Goal: Task Accomplishment & Management: Use online tool/utility

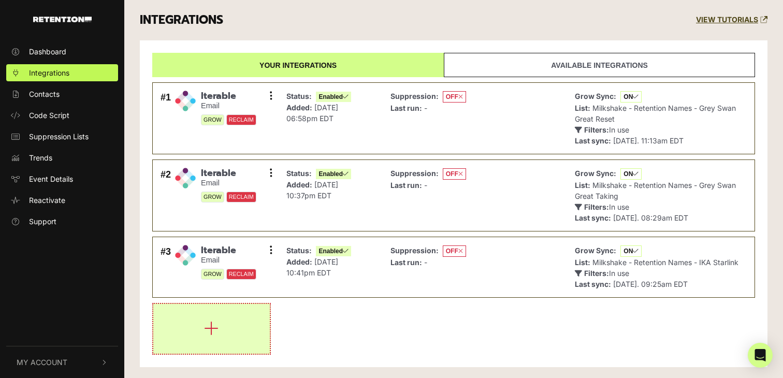
click at [225, 314] on button "button" at bounding box center [211, 329] width 117 height 50
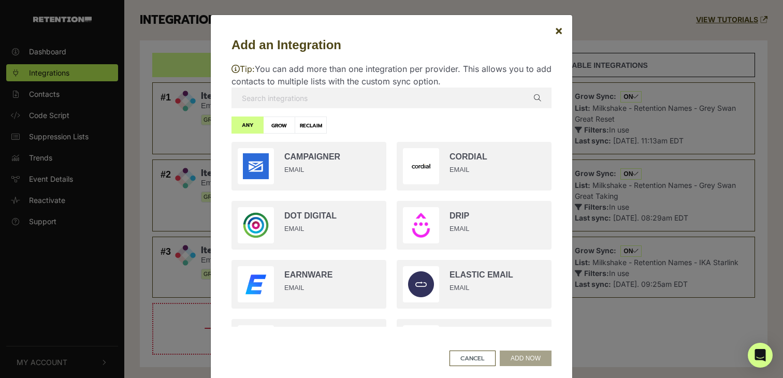
scroll to position [390, 0]
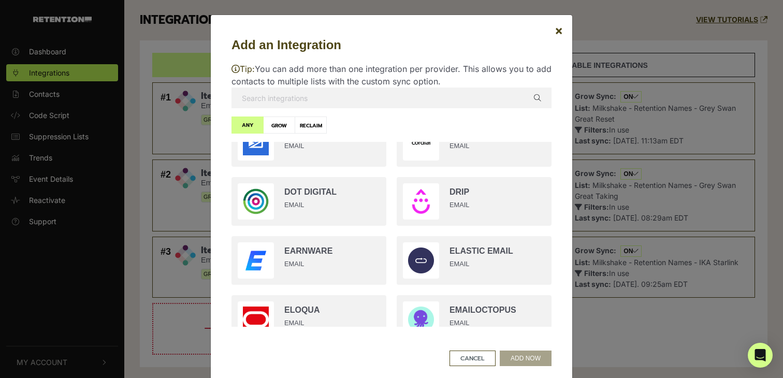
click at [341, 93] on input "text" at bounding box center [392, 98] width 320 height 21
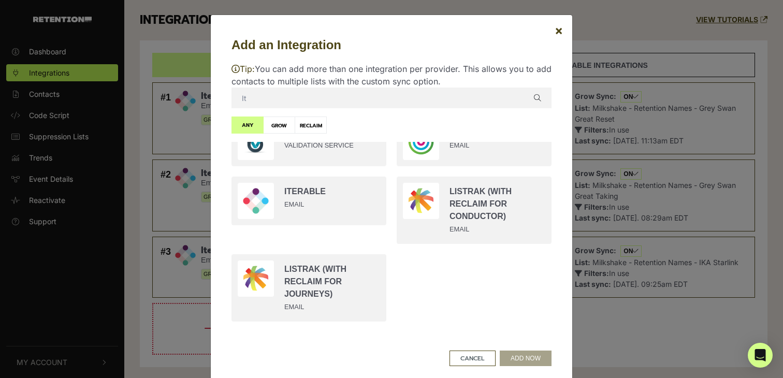
scroll to position [0, 0]
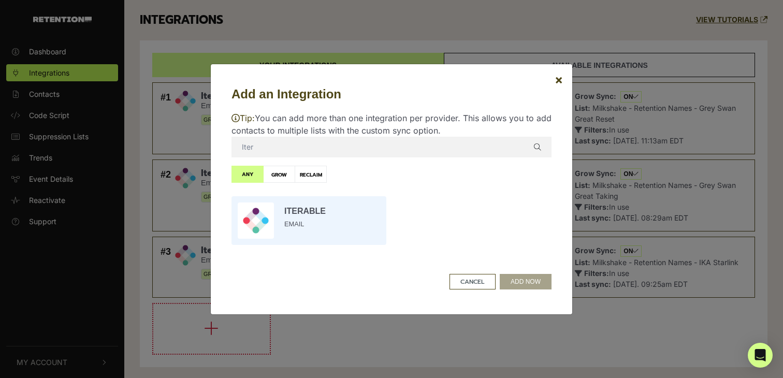
type input "Iter"
click at [319, 217] on input "radio" at bounding box center [308, 220] width 165 height 59
radio input "true"
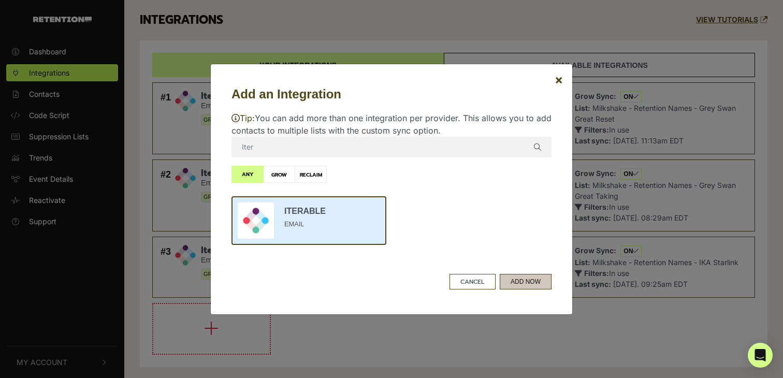
click at [523, 281] on button "ADD NOW" at bounding box center [526, 282] width 52 height 16
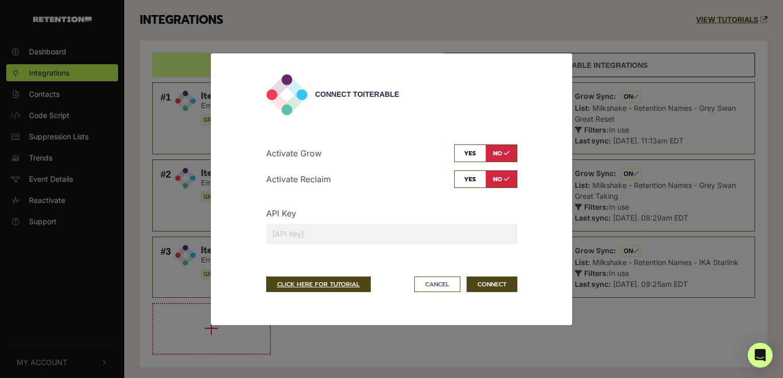
click at [471, 153] on input "checkbox" at bounding box center [485, 154] width 63 height 18
checkbox input "true"
click at [433, 243] on input "text" at bounding box center [391, 234] width 251 height 21
click at [448, 279] on button "Cancel" at bounding box center [437, 285] width 46 height 16
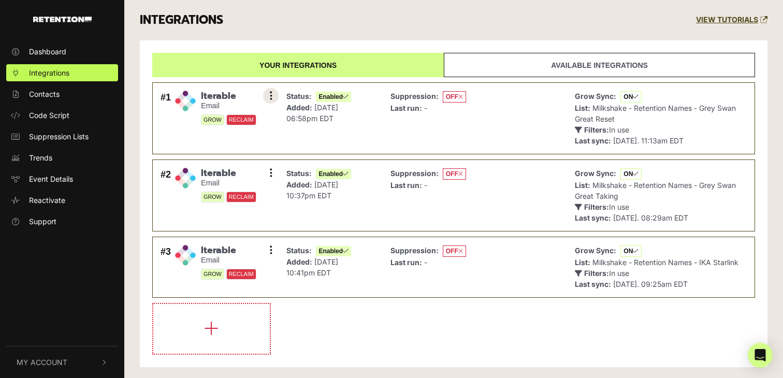
click at [266, 98] on button at bounding box center [271, 96] width 16 height 16
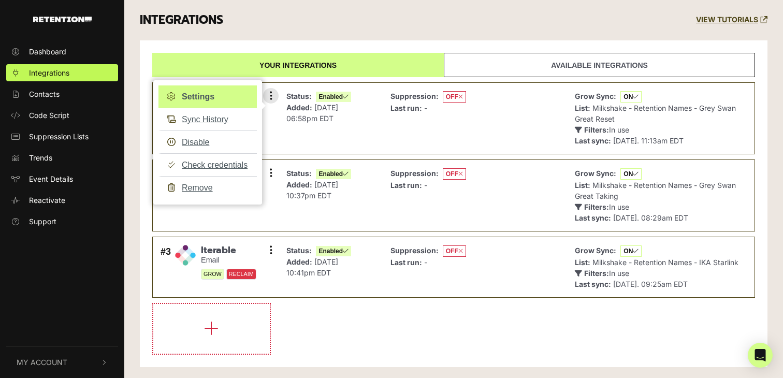
click at [199, 94] on link "Settings" at bounding box center [208, 96] width 98 height 23
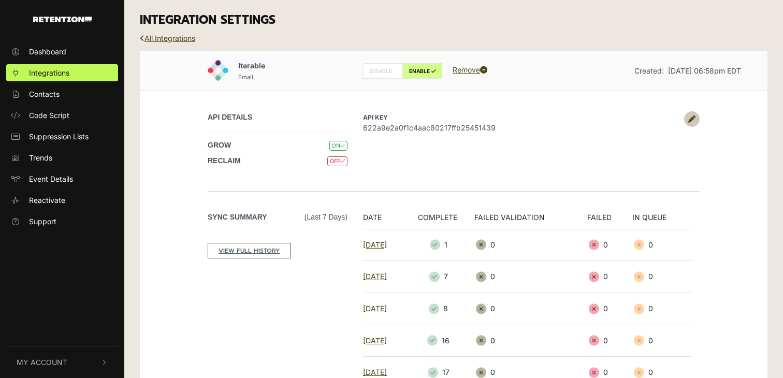
click at [470, 126] on span "622a9e2a0f1c4aac80217ffb25451439" at bounding box center [521, 127] width 316 height 11
copy span "622a9e2a0f1c4aac80217ffb25451439"
click at [181, 37] on link "All Integrations" at bounding box center [167, 38] width 55 height 9
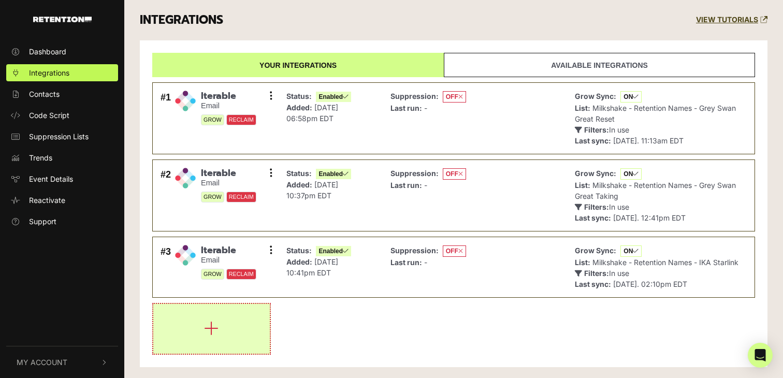
click at [233, 319] on button "button" at bounding box center [211, 329] width 117 height 50
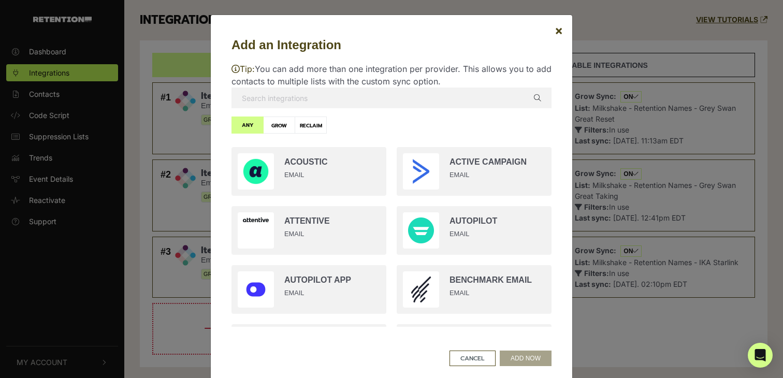
click at [366, 94] on input "text" at bounding box center [392, 98] width 320 height 21
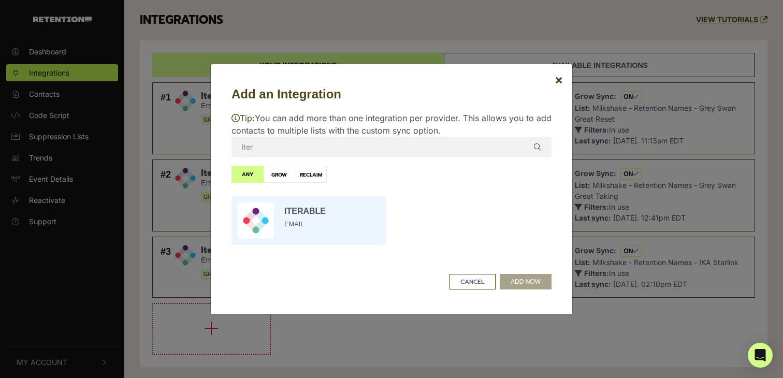
type input "iter"
click at [348, 220] on input "radio" at bounding box center [308, 220] width 165 height 59
radio input "true"
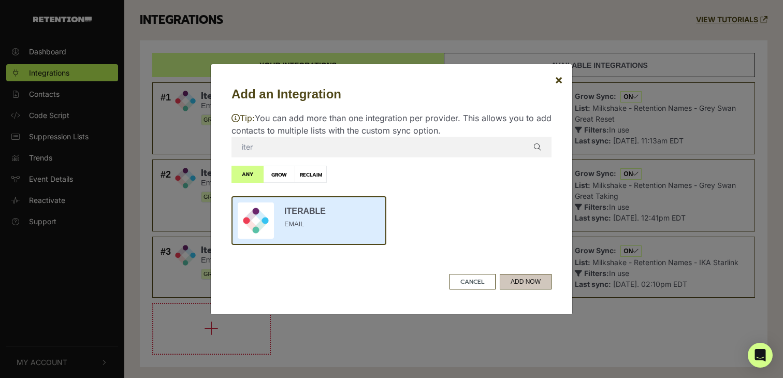
click at [544, 282] on button "ADD NOW" at bounding box center [526, 282] width 52 height 16
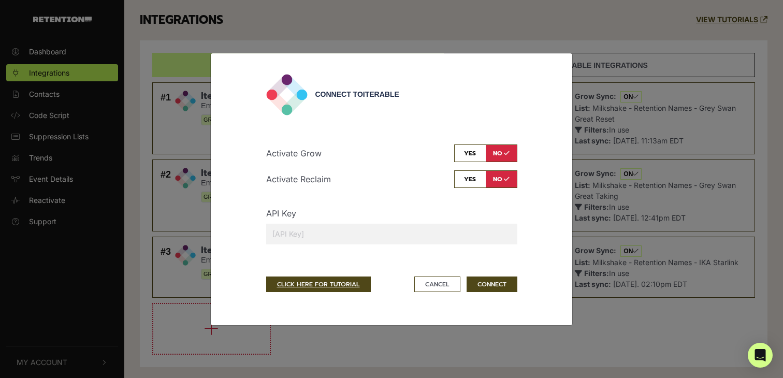
click at [393, 226] on input "text" at bounding box center [391, 234] width 251 height 21
paste input "622a9e2a0f1c4aac80217ffb25451439"
type input "622a9e2a0f1c4aac80217ffb25451439"
click at [473, 142] on div "Activate Grow yes no Activate Reclaim yes no API Key 622a9e2a0f1c4aac80217ffb25…" at bounding box center [391, 194] width 251 height 133
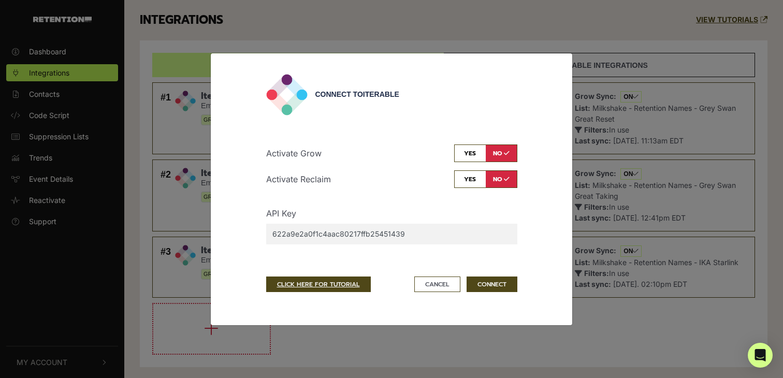
click at [473, 150] on input "checkbox" at bounding box center [485, 154] width 63 height 18
checkbox input "true"
click at [500, 281] on button "CONNECT" at bounding box center [492, 285] width 51 height 16
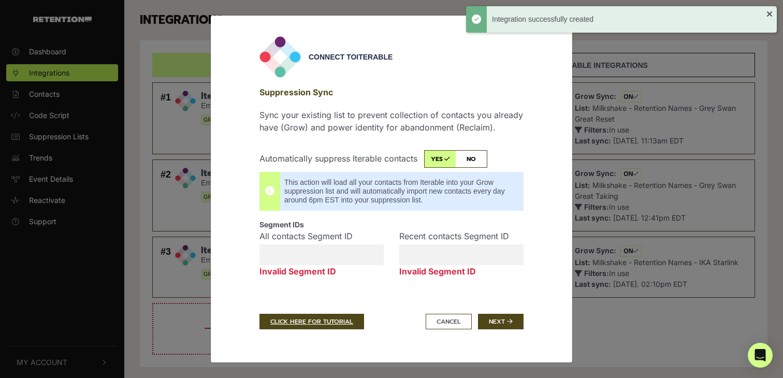
click at [476, 155] on input "checkbox" at bounding box center [455, 159] width 63 height 18
checkbox input "false"
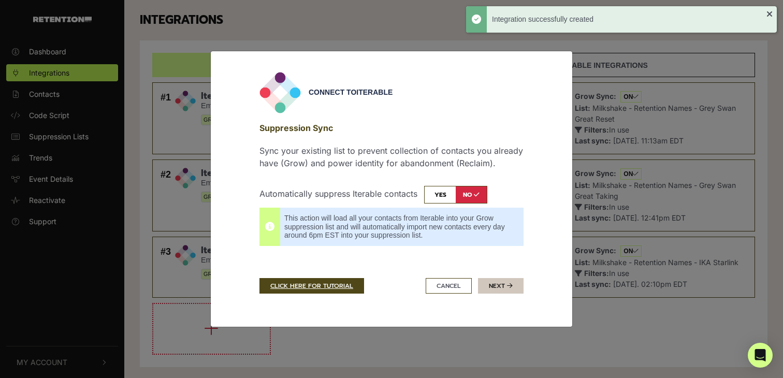
click at [500, 288] on button "Next" at bounding box center [501, 286] width 46 height 16
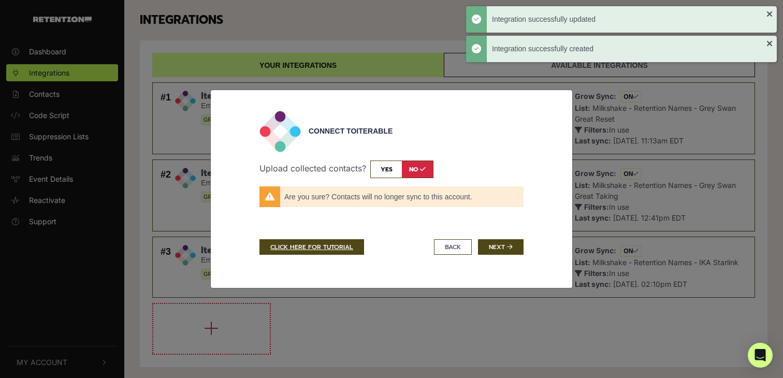
click at [408, 172] on input "checkbox" at bounding box center [401, 170] width 63 height 18
checkbox input "true"
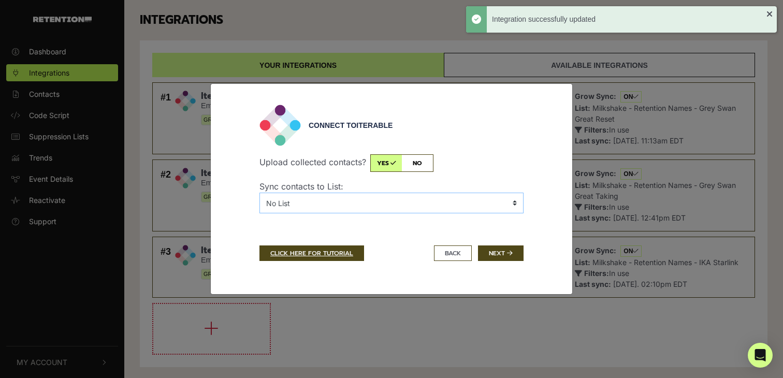
click at [368, 200] on select "No List BHSMS Sign Up Post Purchase Cart Abandons Test List - Banyan CIR - 10F …" at bounding box center [392, 203] width 264 height 21
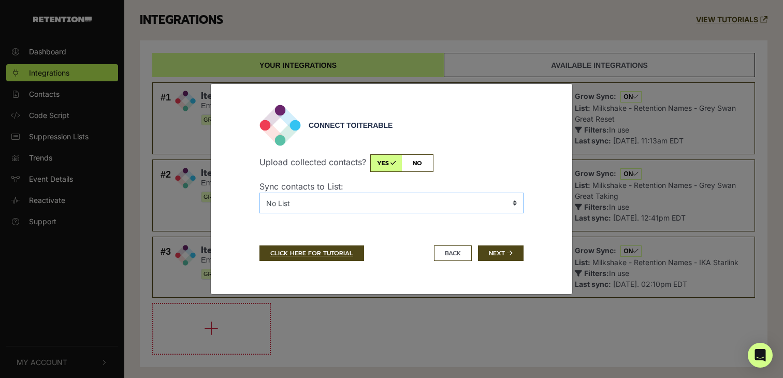
select select "6889888,Milkshake - Retention Names - IKA Steve Jobs"
click at [260, 193] on select "No List BHSMS Sign Up Post Purchase Cart Abandons Test List - Banyan CIR - 10F …" at bounding box center [392, 203] width 264 height 21
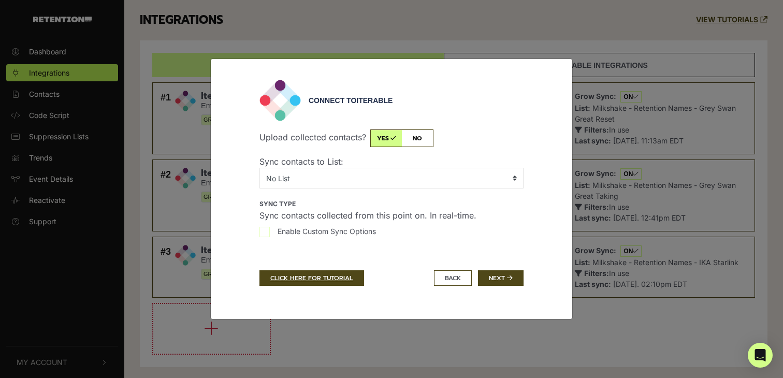
click at [263, 230] on input "Enable Custom Sync Options" at bounding box center [265, 232] width 10 height 10
checkbox input "true"
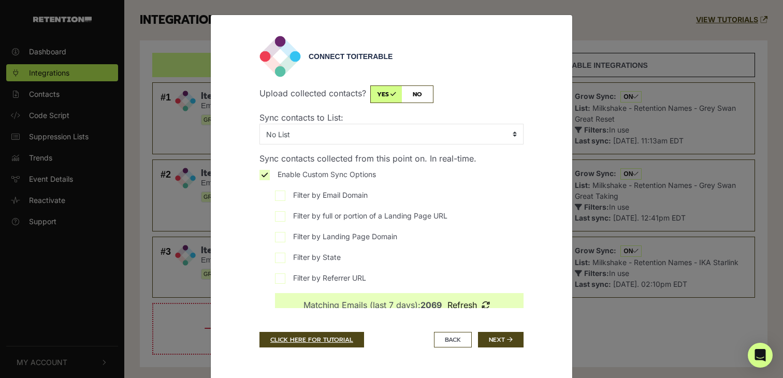
scroll to position [22, 0]
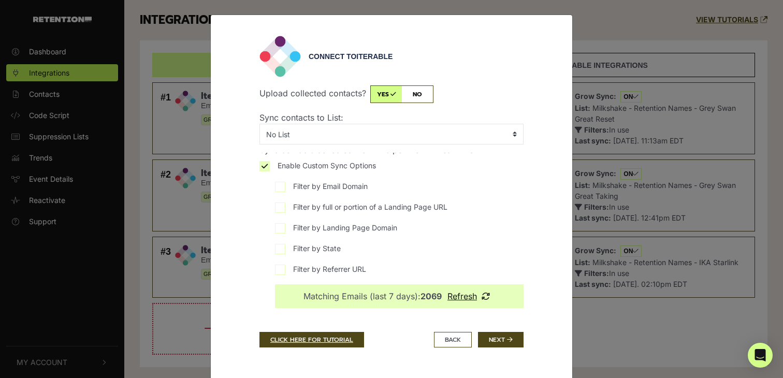
click at [283, 206] on input "Filter by full or portion of a Landing Page URL" at bounding box center [280, 208] width 10 height 10
checkbox input "true"
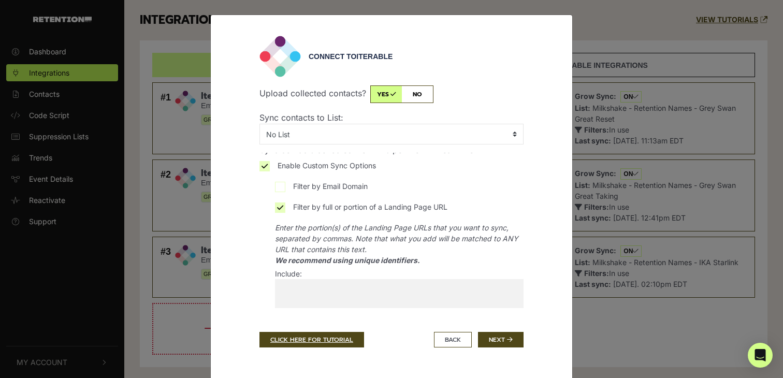
scroll to position [36, 0]
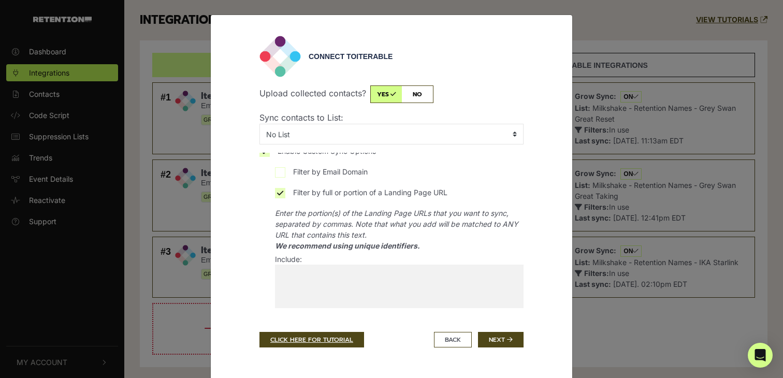
click at [360, 282] on span at bounding box center [399, 291] width 249 height 52
paste input "IKALEGACY25"
type input "IKALEGACY25"
select select "IKALEGACY25"
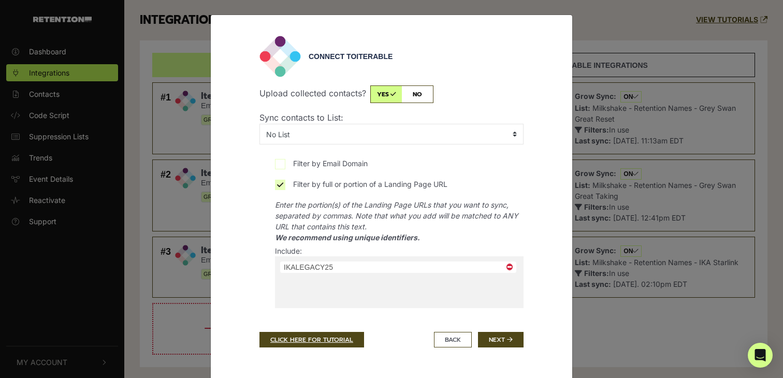
click at [380, 240] on em "Enter the portion(s) of the Landing Page URLs that you want to sync, separated …" at bounding box center [399, 221] width 249 height 44
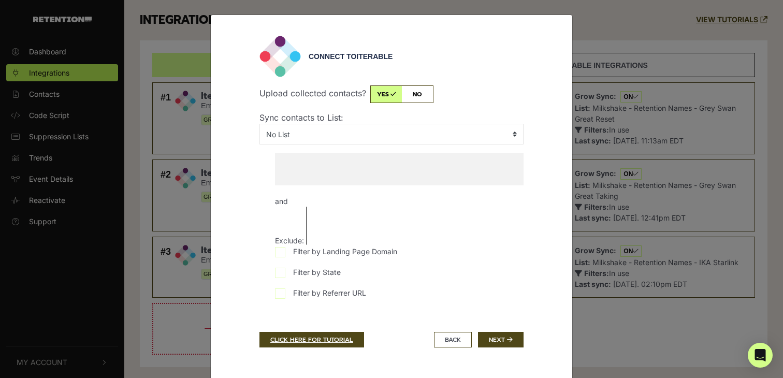
scroll to position [190, 0]
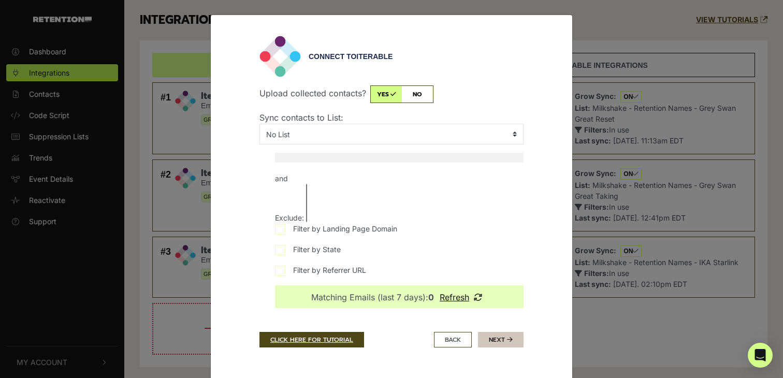
click at [514, 342] on button "Next" at bounding box center [501, 340] width 46 height 16
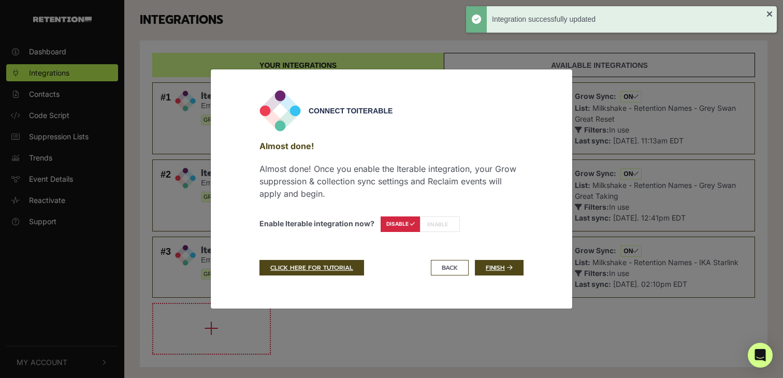
click at [437, 225] on label "ENABLE" at bounding box center [440, 225] width 40 height 16
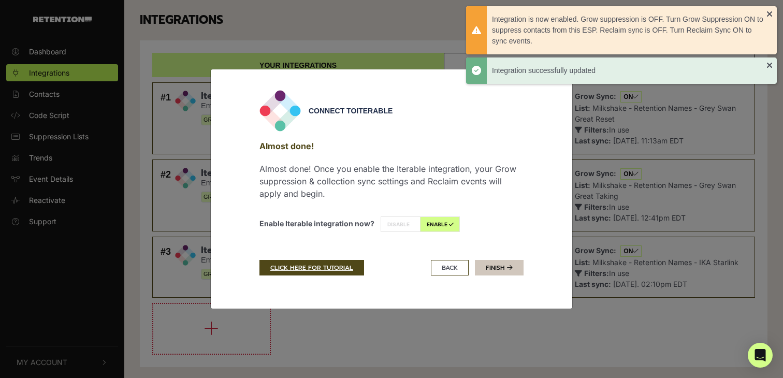
click at [507, 266] on icon at bounding box center [510, 268] width 6 height 6
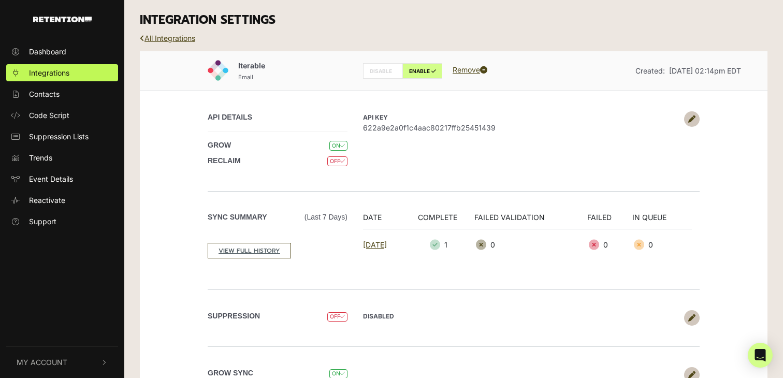
click at [448, 120] on p "API Key 622a9e2a0f1c4aac80217ffb25451439" at bounding box center [521, 122] width 316 height 22
click at [448, 125] on span "622a9e2a0f1c4aac80217ffb25451439" at bounding box center [521, 127] width 316 height 11
copy div "622a9e2a0f1c4aac80217ffb25451439"
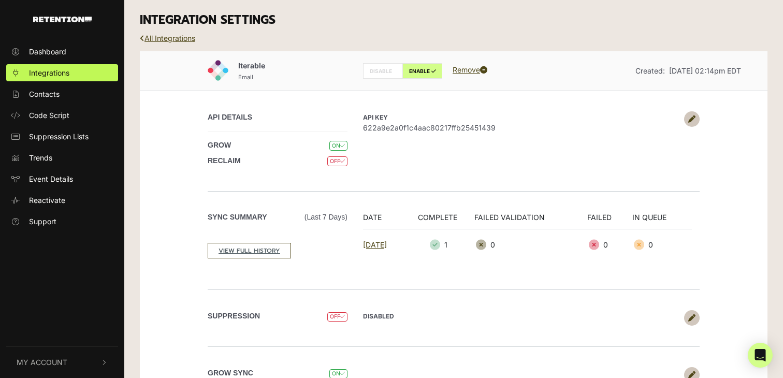
click at [179, 44] on div "All Integrations" at bounding box center [453, 45] width 643 height 11
click at [179, 36] on link "All Integrations" at bounding box center [167, 38] width 55 height 9
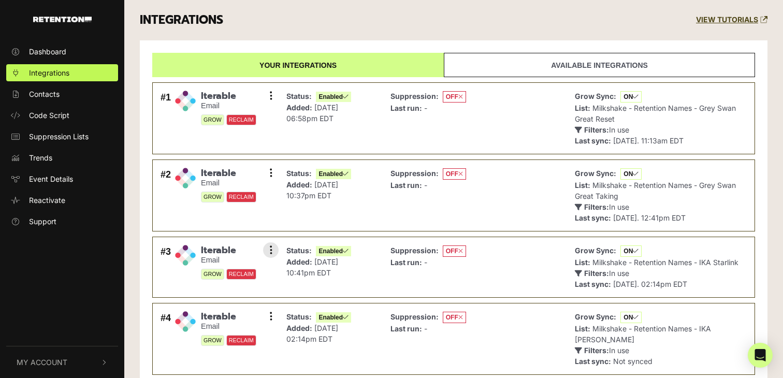
scroll to position [80, 0]
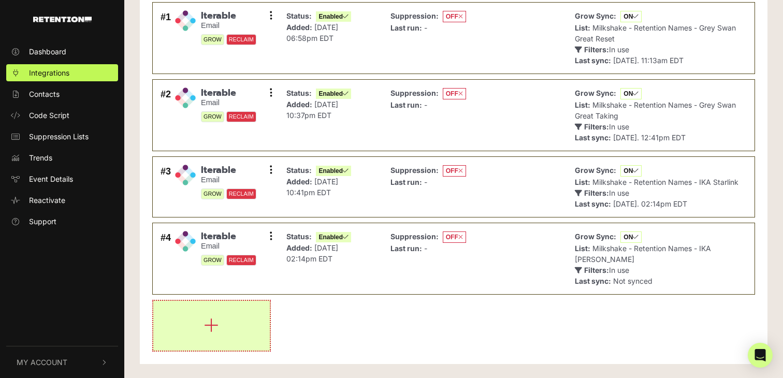
click at [233, 319] on button "button" at bounding box center [211, 326] width 117 height 50
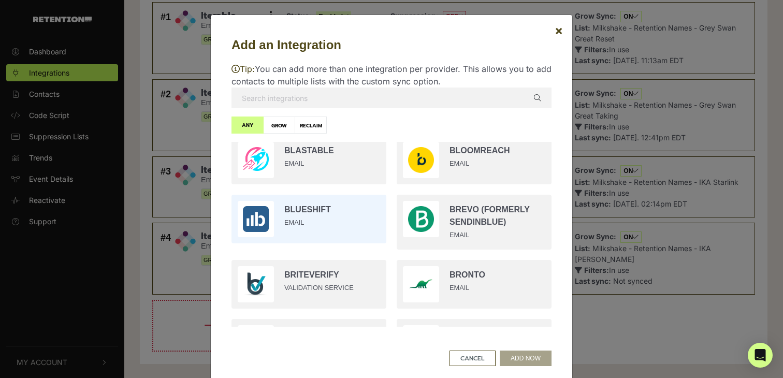
scroll to position [195, 0]
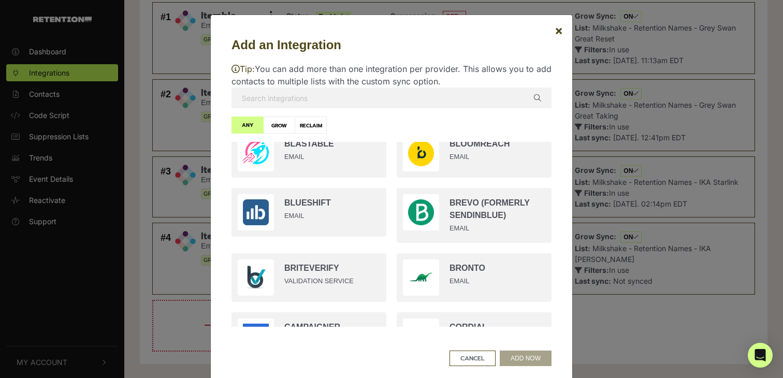
click at [282, 83] on p "Tip: You can add more than one integration per provider. This allows you to add…" at bounding box center [392, 75] width 320 height 25
click at [278, 98] on input "text" at bounding box center [392, 98] width 320 height 21
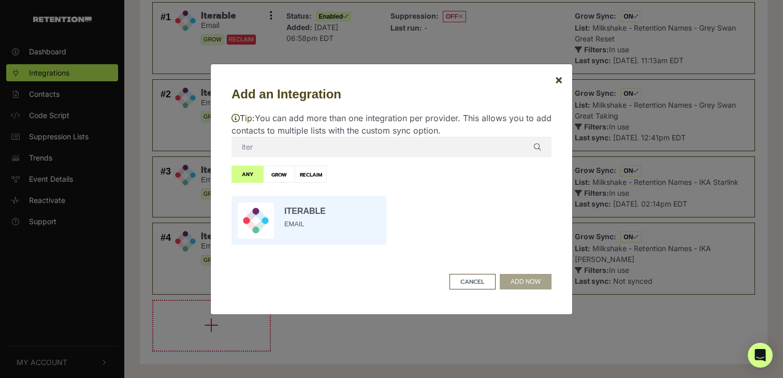
type input "iter"
click at [313, 216] on input "radio" at bounding box center [308, 220] width 165 height 59
radio input "true"
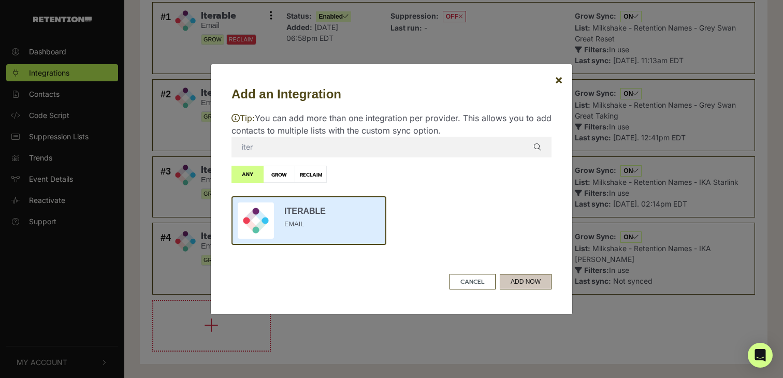
click at [528, 282] on button "ADD NOW" at bounding box center [526, 282] width 52 height 16
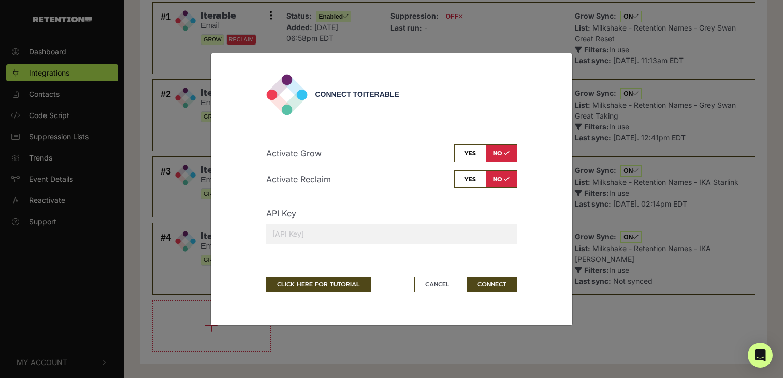
click at [475, 153] on input "checkbox" at bounding box center [485, 154] width 63 height 18
checkbox input "true"
click at [405, 229] on input "text" at bounding box center [391, 234] width 251 height 21
paste input "622a9e2a0f1c4aac80217ffb25451439"
type input "622a9e2a0f1c4aac80217ffb25451439"
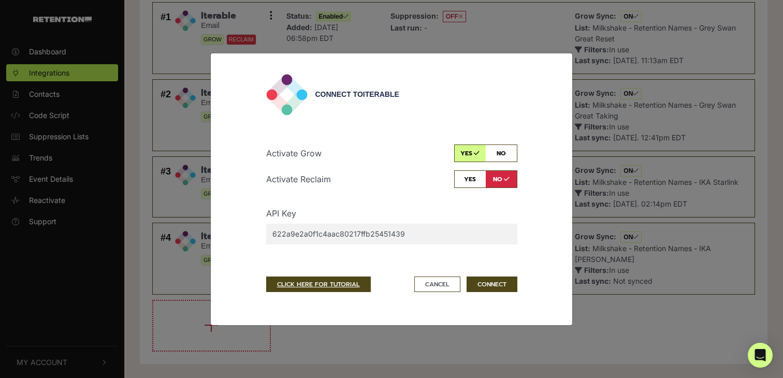
click at [398, 216] on div "API Key 622a9e2a0f1c4aac80217ffb25451439" at bounding box center [392, 230] width 267 height 46
click at [497, 283] on button "CONNECT" at bounding box center [492, 285] width 51 height 16
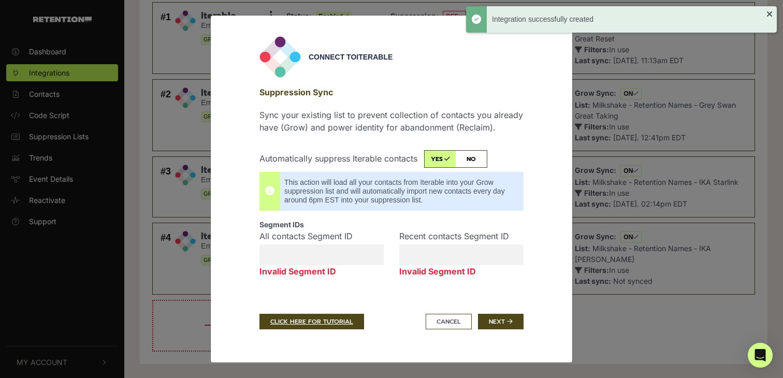
click at [476, 153] on input "checkbox" at bounding box center [455, 159] width 63 height 18
checkbox input "false"
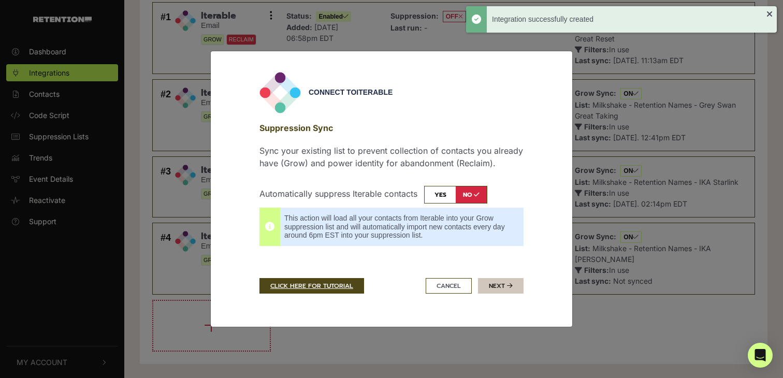
click at [507, 284] on icon "submit" at bounding box center [510, 286] width 6 height 6
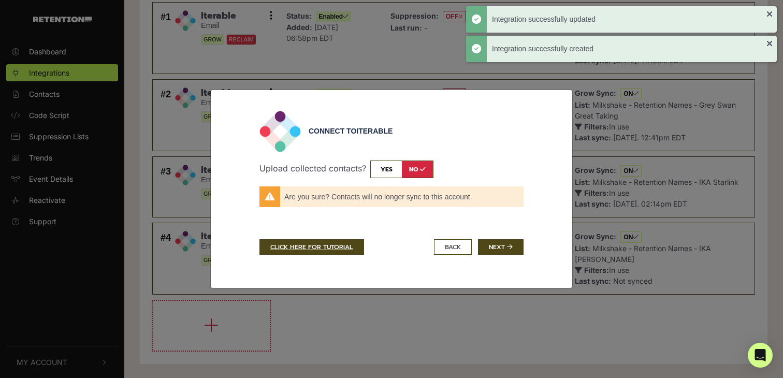
click at [379, 169] on input "checkbox" at bounding box center [401, 170] width 63 height 18
checkbox input "true"
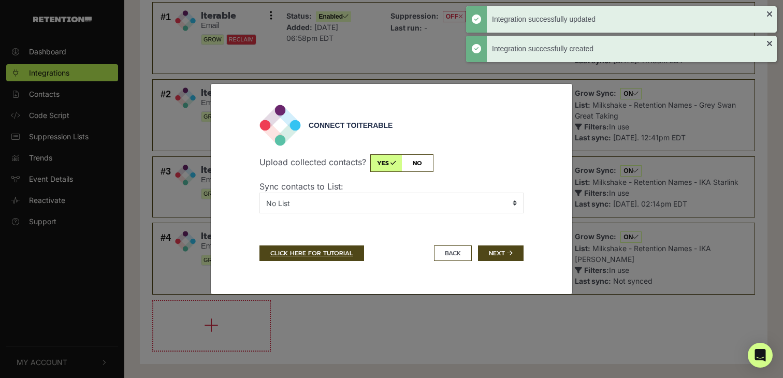
click at [390, 219] on div "Upload collected contacts? yes no Sync contacts to List: No List BHSMS Sign Up …" at bounding box center [392, 188] width 264 height 84
click at [390, 206] on select "No List BHSMS Sign Up Post Purchase Cart Abandons Test List - Banyan CIR - 10F …" at bounding box center [392, 203] width 264 height 21
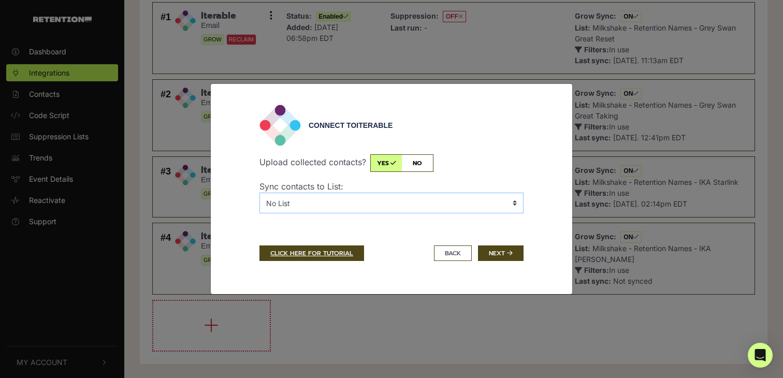
select select "6889890,Milkshake - Retention Names - IKA Social Security"
click at [260, 193] on select "No List BHSMS Sign Up Post Purchase Cart Abandons Test List - Banyan CIR - 10F …" at bounding box center [392, 203] width 264 height 21
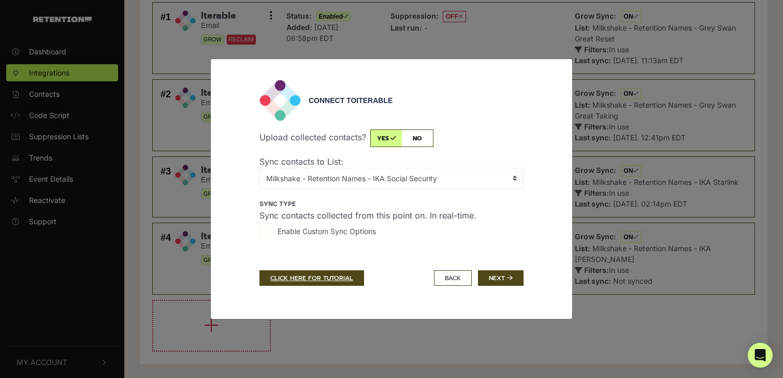
click at [265, 235] on input "Enable Custom Sync Options" at bounding box center [265, 232] width 10 height 10
checkbox input "true"
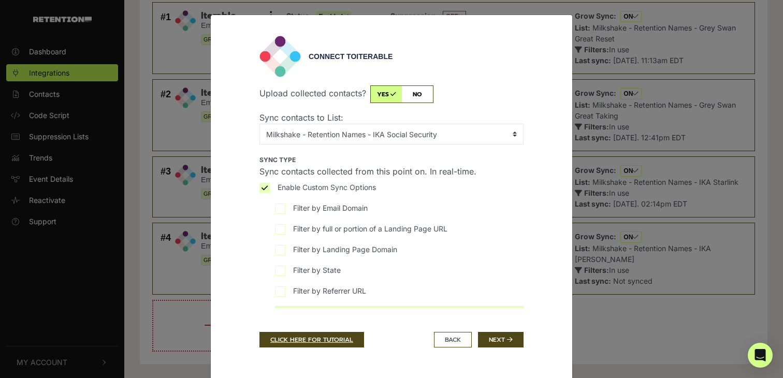
scroll to position [22, 0]
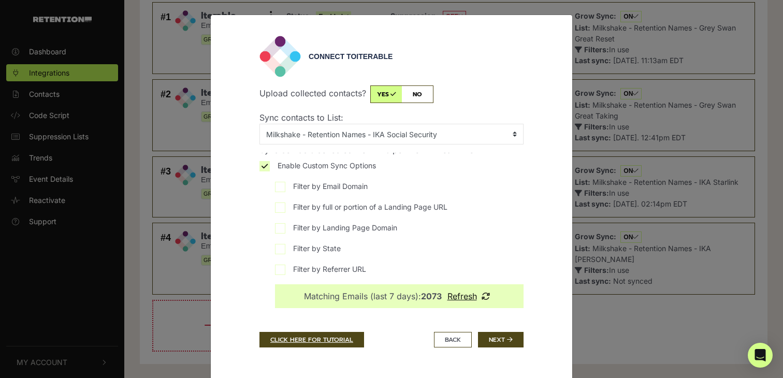
click at [285, 207] on label "Filter by full or portion of a Landing Page URL" at bounding box center [399, 210] width 249 height 17
click at [285, 207] on input "Filter by full or portion of a Landing Page URL" at bounding box center [280, 208] width 10 height 10
checkbox input "true"
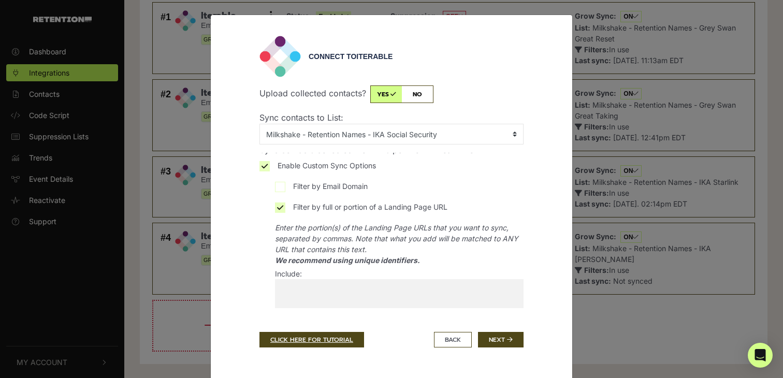
click at [357, 280] on input "search" at bounding box center [336, 287] width 122 height 17
paste input "IKASOCIAL25"
type input "IKASOCIAL25"
select select "IKASOCIAL25"
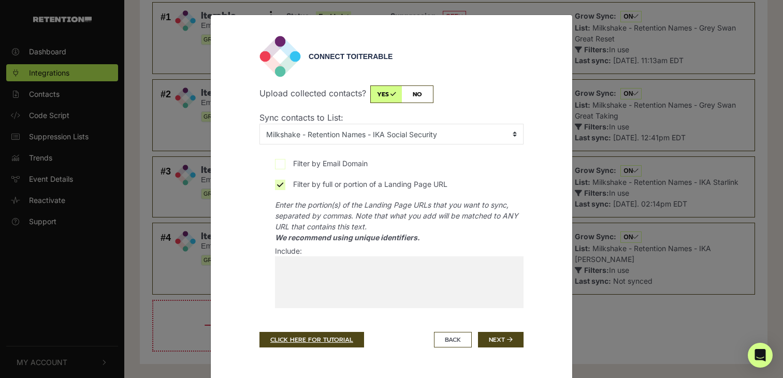
click at [530, 289] on div "Connect to Iterable Upload collected contacts? yes no Sync contacts to List: No…" at bounding box center [392, 198] width 280 height 324
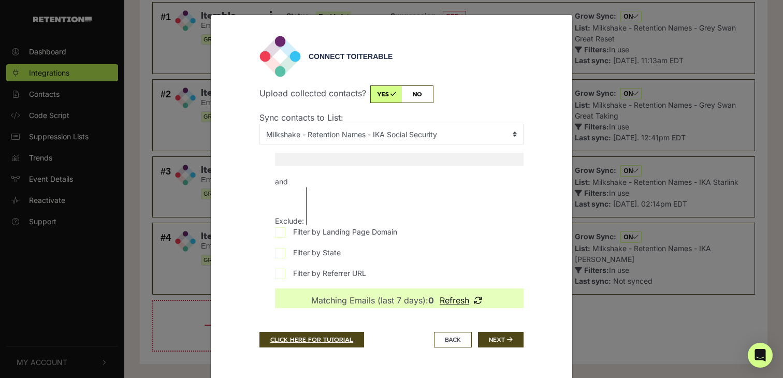
scroll to position [190, 0]
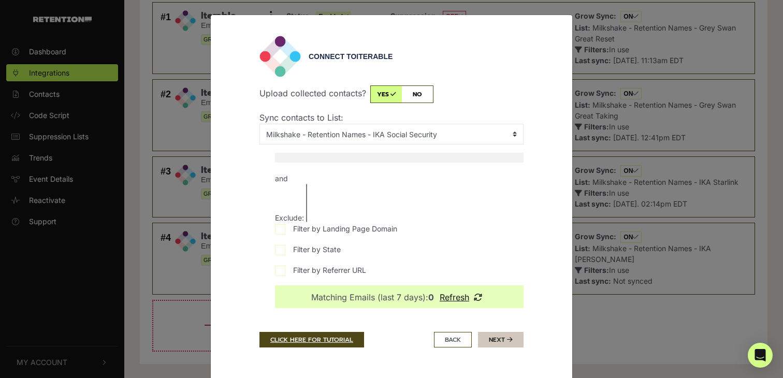
click at [505, 339] on button "Next" at bounding box center [501, 340] width 46 height 16
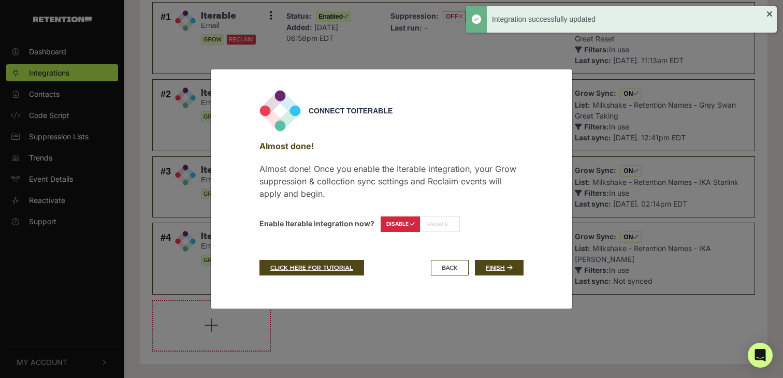
click at [439, 219] on label "ENABLE" at bounding box center [440, 225] width 40 height 16
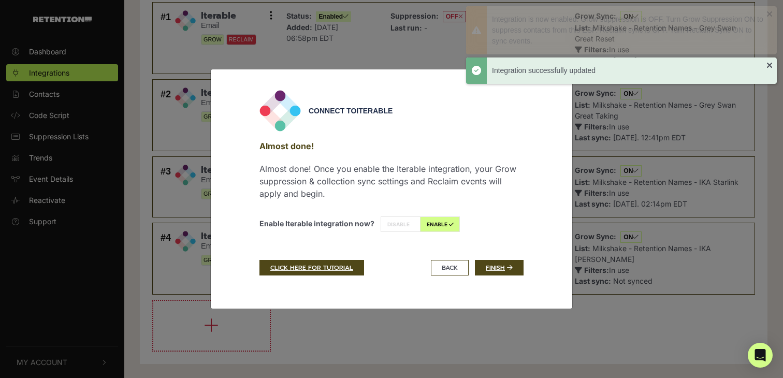
click at [443, 223] on label "ENABLE" at bounding box center [440, 225] width 40 height 16
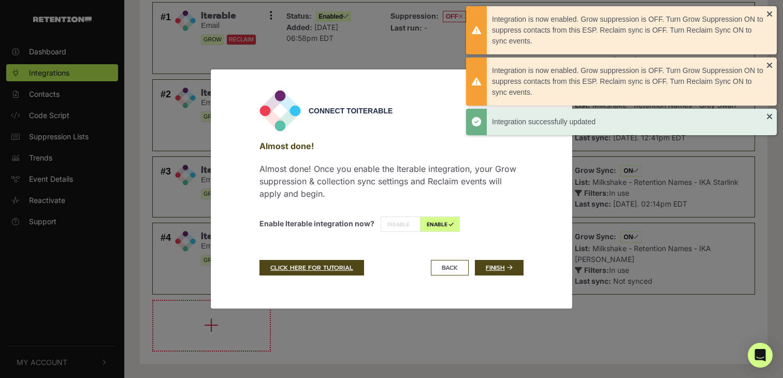
click at [495, 231] on div "Almost done! Almost done! Once you enable the Iterable integration, your Grow s…" at bounding box center [392, 188] width 264 height 113
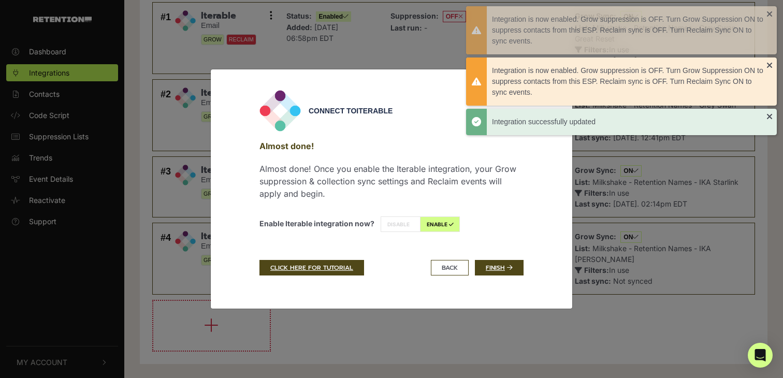
click at [503, 228] on div "Almost done! Almost done! Once you enable the Iterable integration, your Grow s…" at bounding box center [392, 188] width 264 height 113
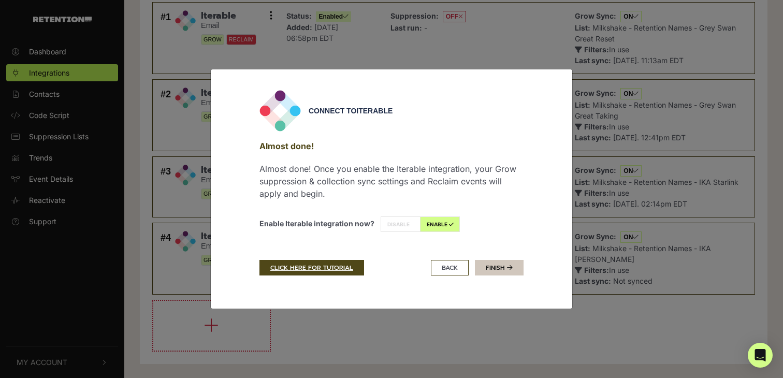
click at [497, 269] on link "Finish" at bounding box center [499, 268] width 49 height 16
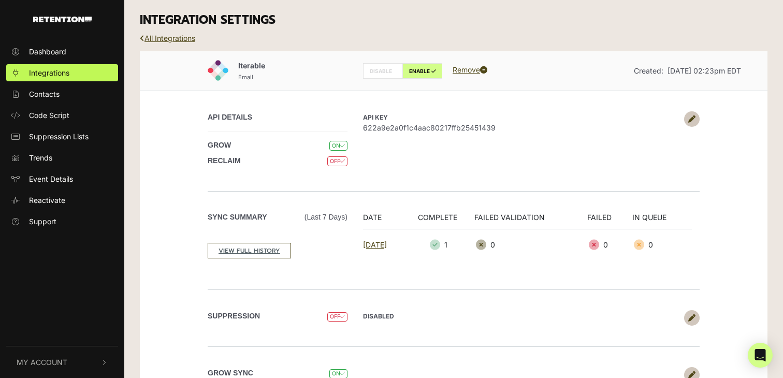
click at [44, 106] on ul "Dashboard Integrations Contacts Code Script Suppression Lists Trends Event Deta…" at bounding box center [62, 136] width 124 height 187
click at [44, 94] on span "Contacts" at bounding box center [44, 94] width 31 height 11
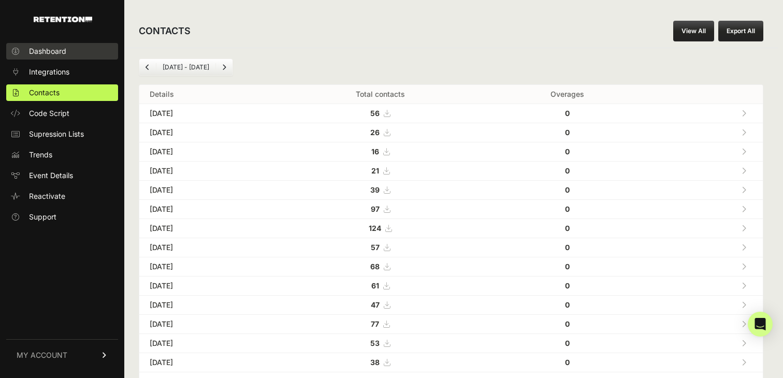
click at [53, 47] on span "Dashboard" at bounding box center [47, 51] width 37 height 10
